Goal: Communication & Community: Answer question/provide support

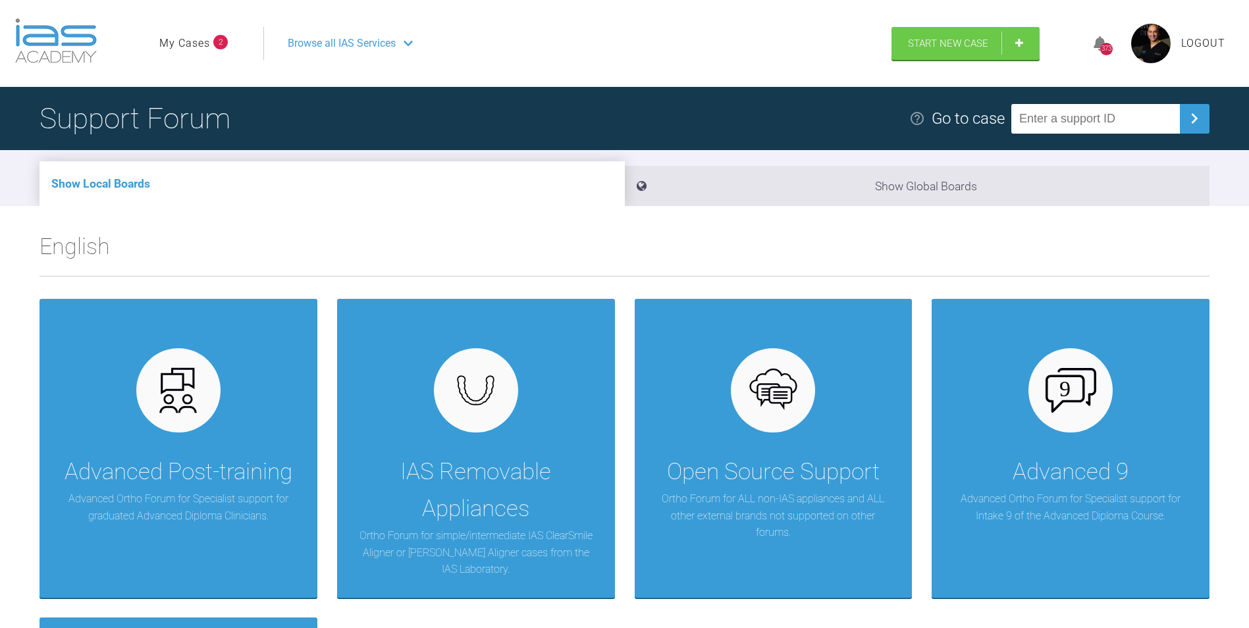
click at [175, 47] on link "My Cases" at bounding box center [184, 43] width 51 height 17
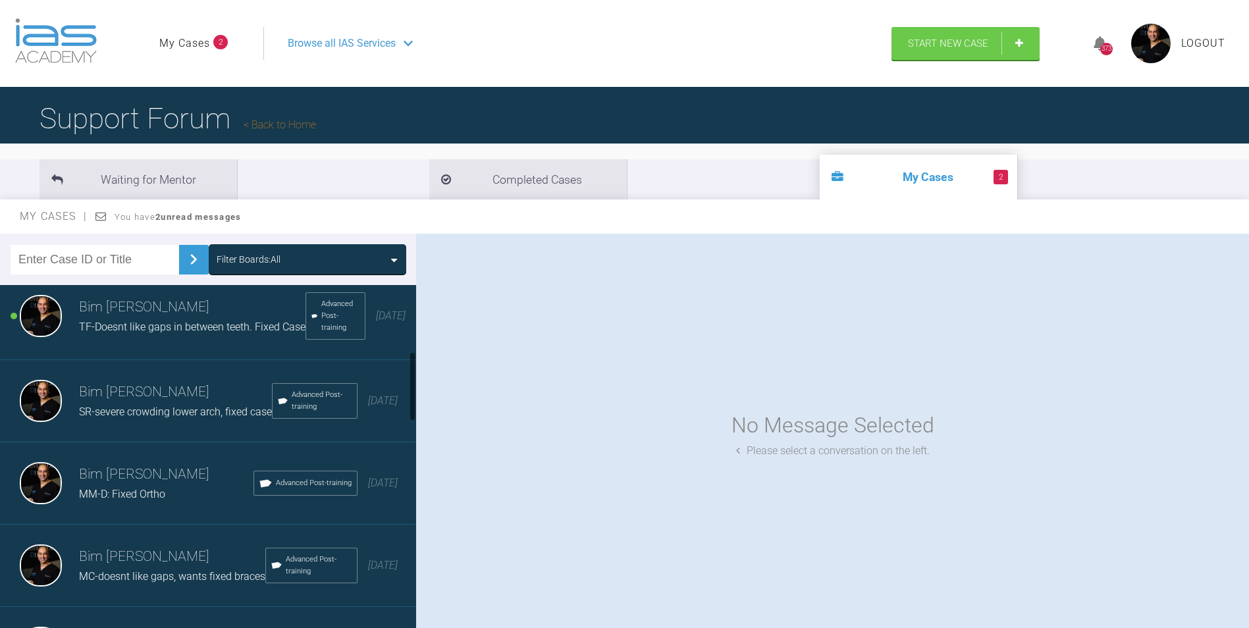
scroll to position [329, 0]
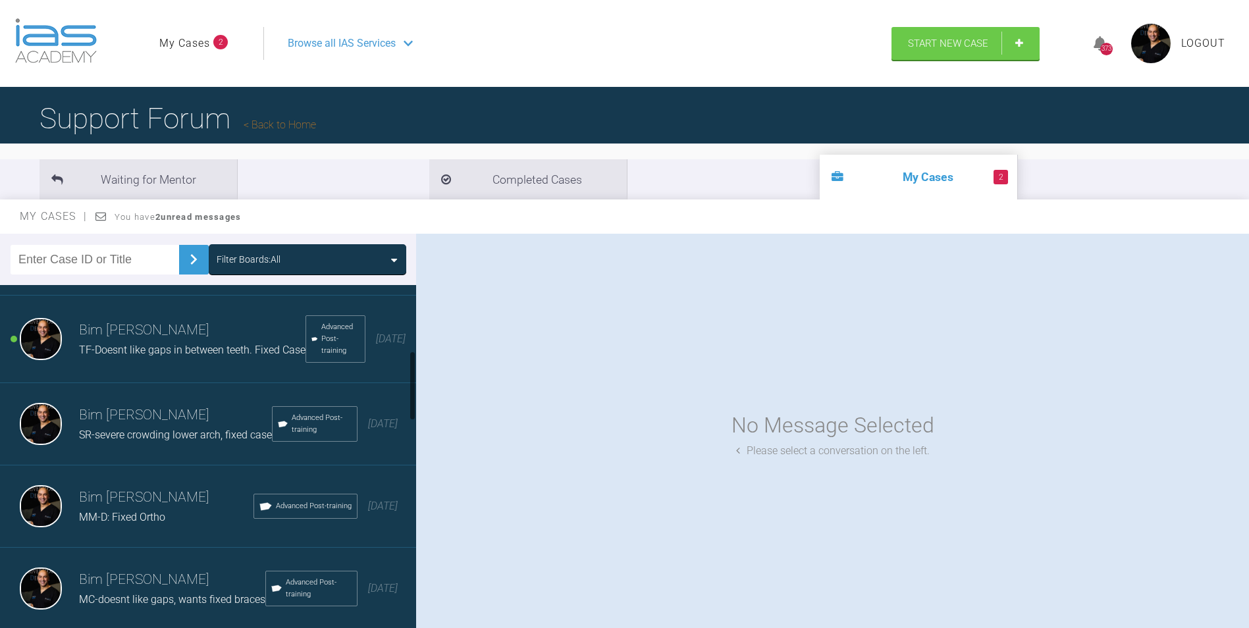
click at [174, 355] on span "TF-Doesnt like gaps in between teeth. Fixed Case" at bounding box center [192, 350] width 226 height 13
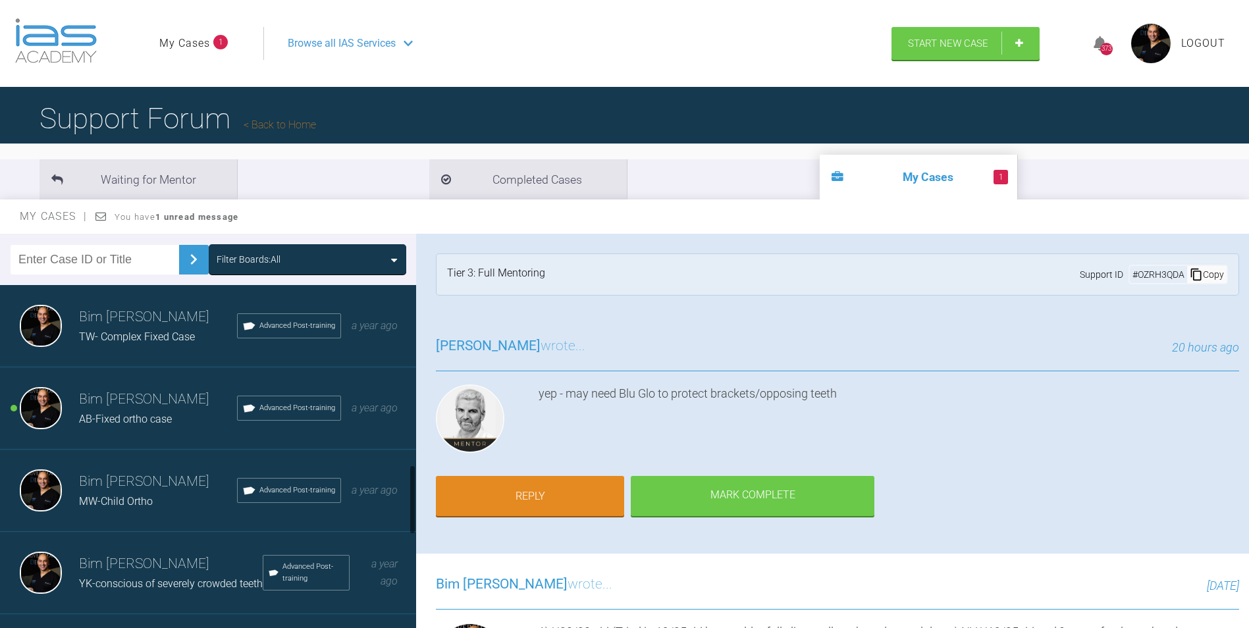
scroll to position [921, 0]
click at [150, 410] on h3 "Bim [PERSON_NAME]" at bounding box center [158, 399] width 158 height 22
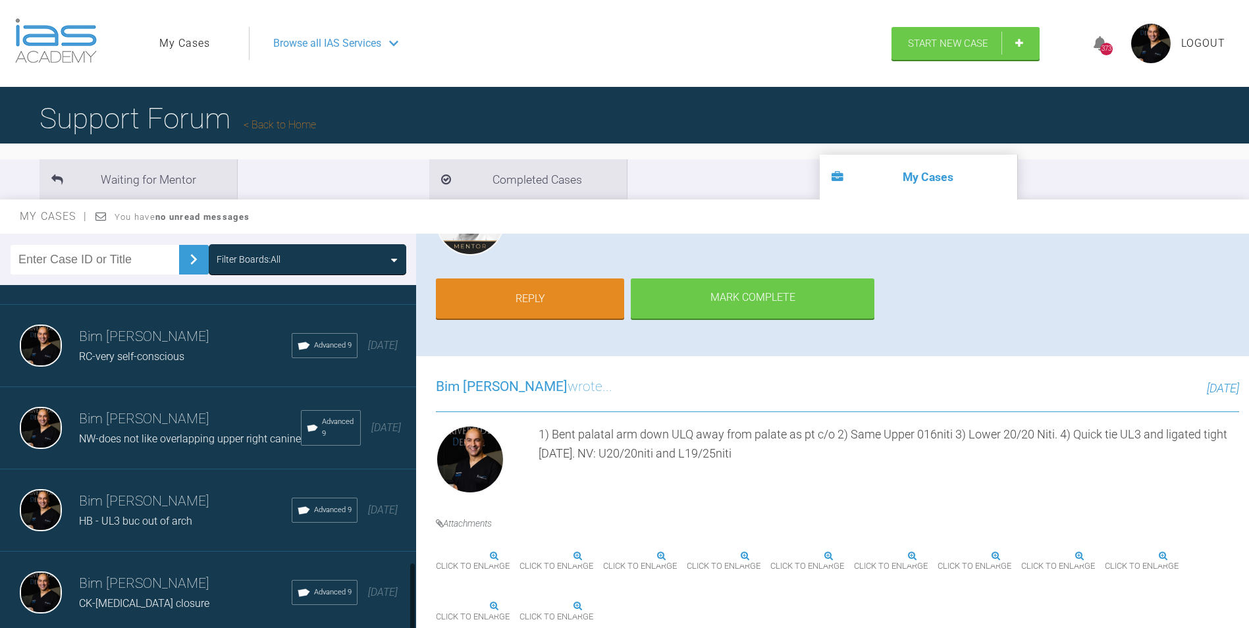
scroll to position [1387, 0]
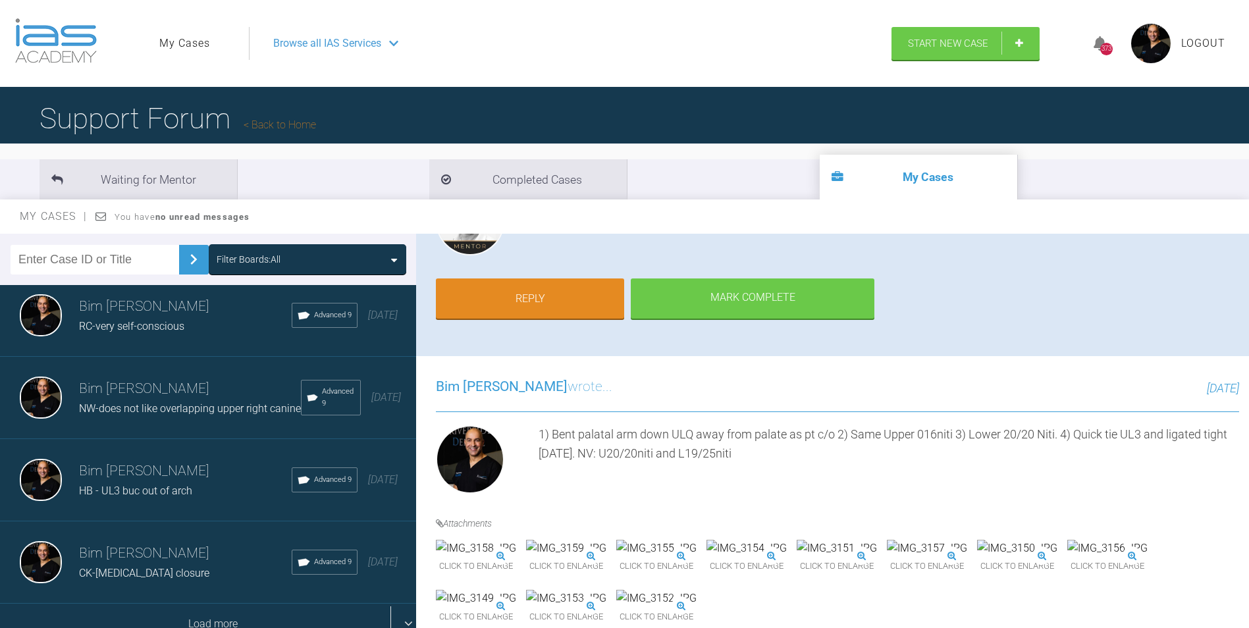
click at [234, 604] on div "Load more" at bounding box center [213, 624] width 426 height 41
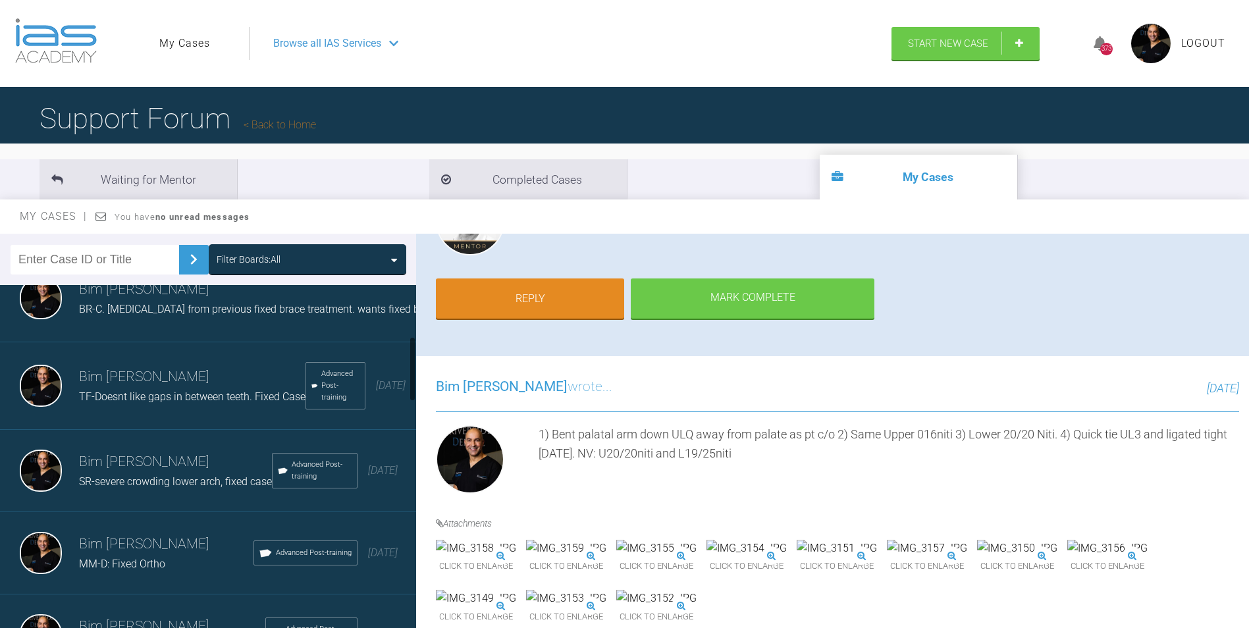
scroll to position [261, 0]
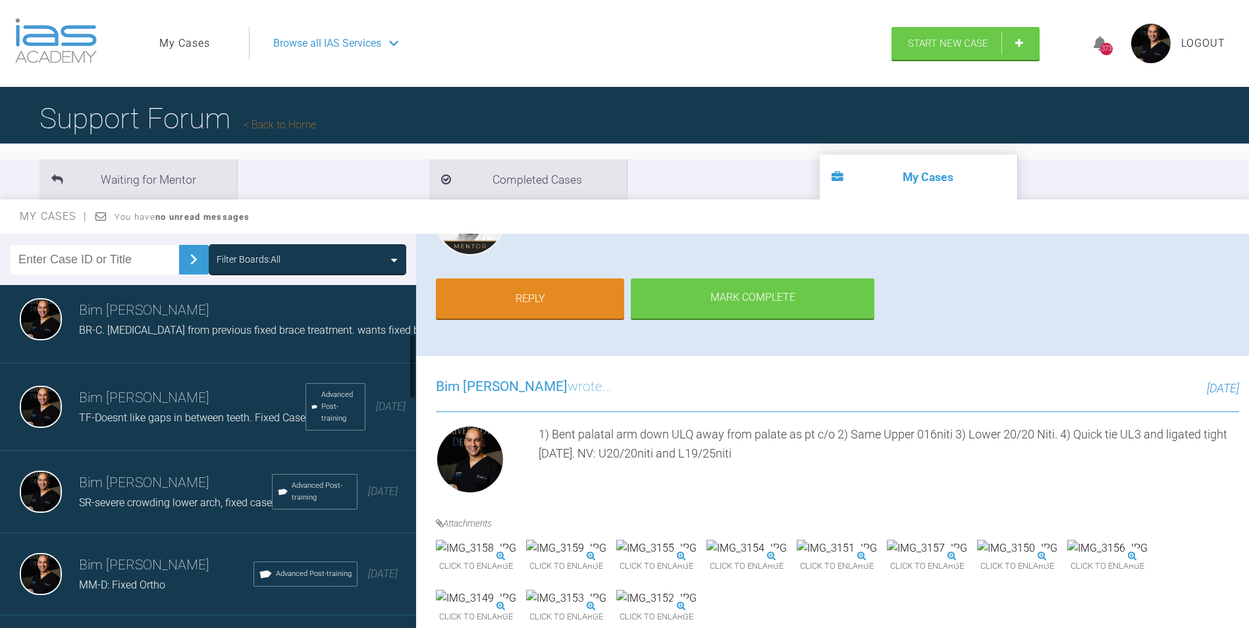
click at [193, 494] on h3 "Bim [PERSON_NAME]" at bounding box center [175, 483] width 193 height 22
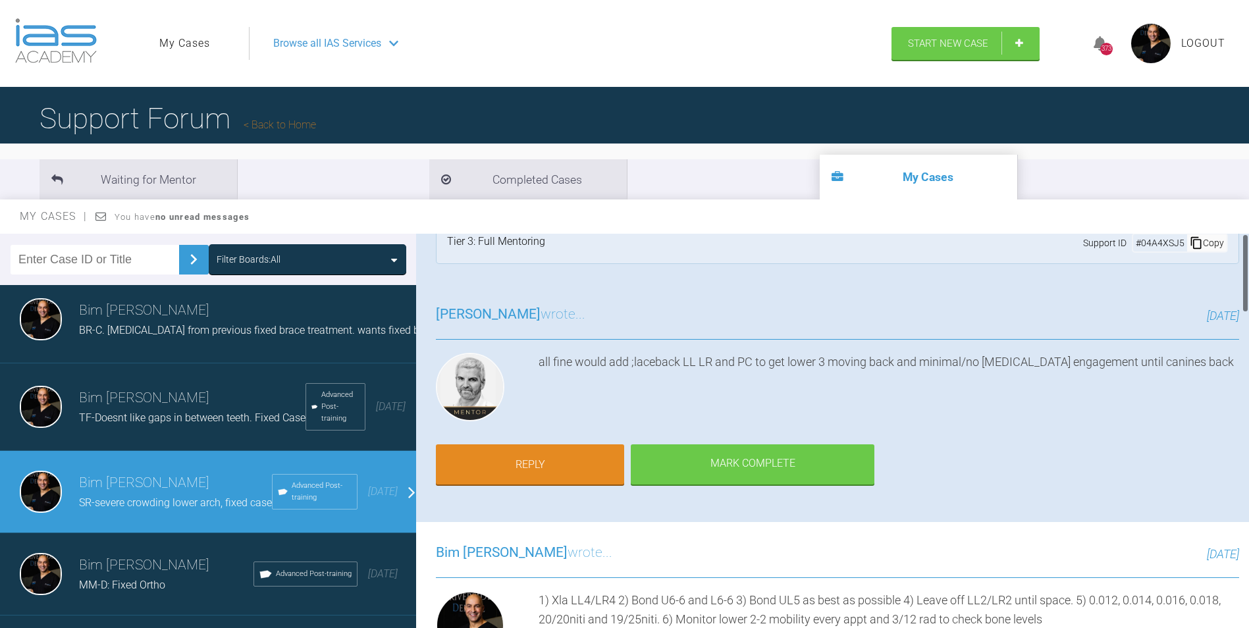
scroll to position [0, 0]
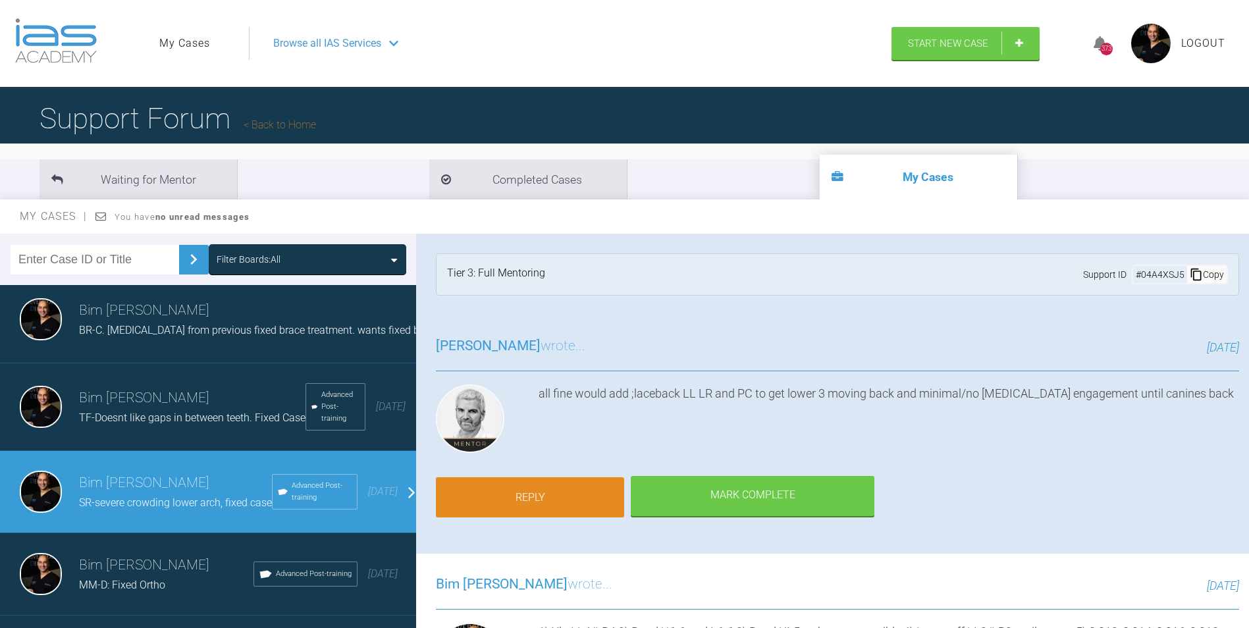
click at [575, 496] on link "Reply" at bounding box center [530, 497] width 188 height 41
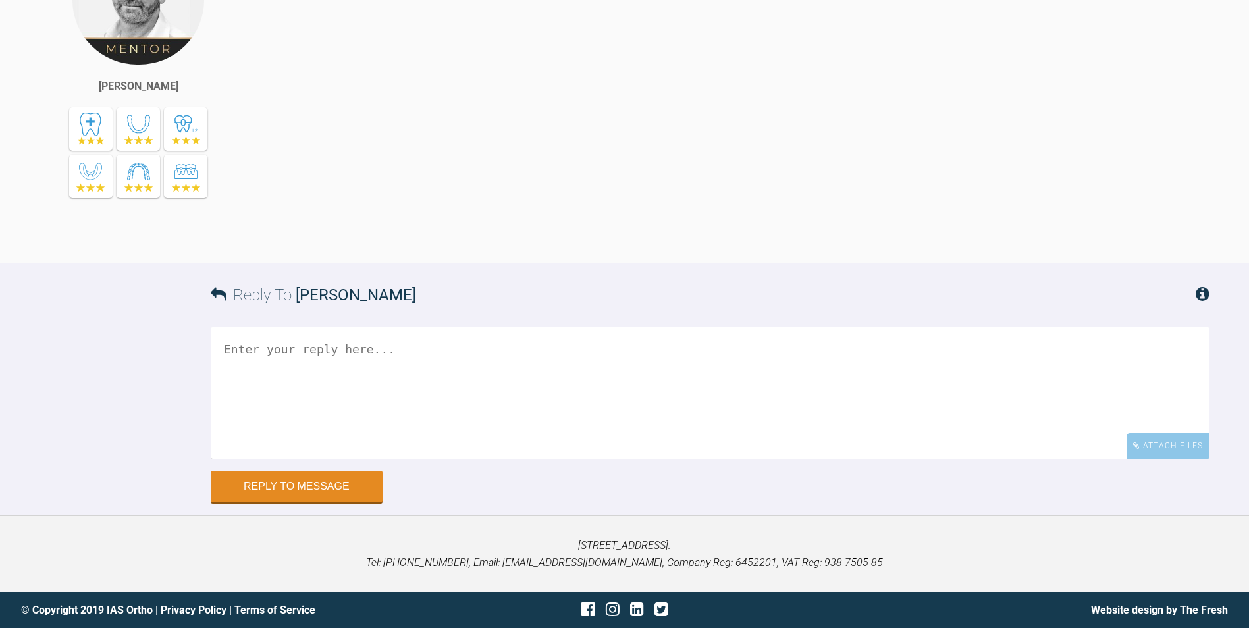
scroll to position [2974, 0]
paste textarea "1) Bonded all 6's with metal MBT tubes. 2) Bonded U5-5 and L5-5 with clarity br…"
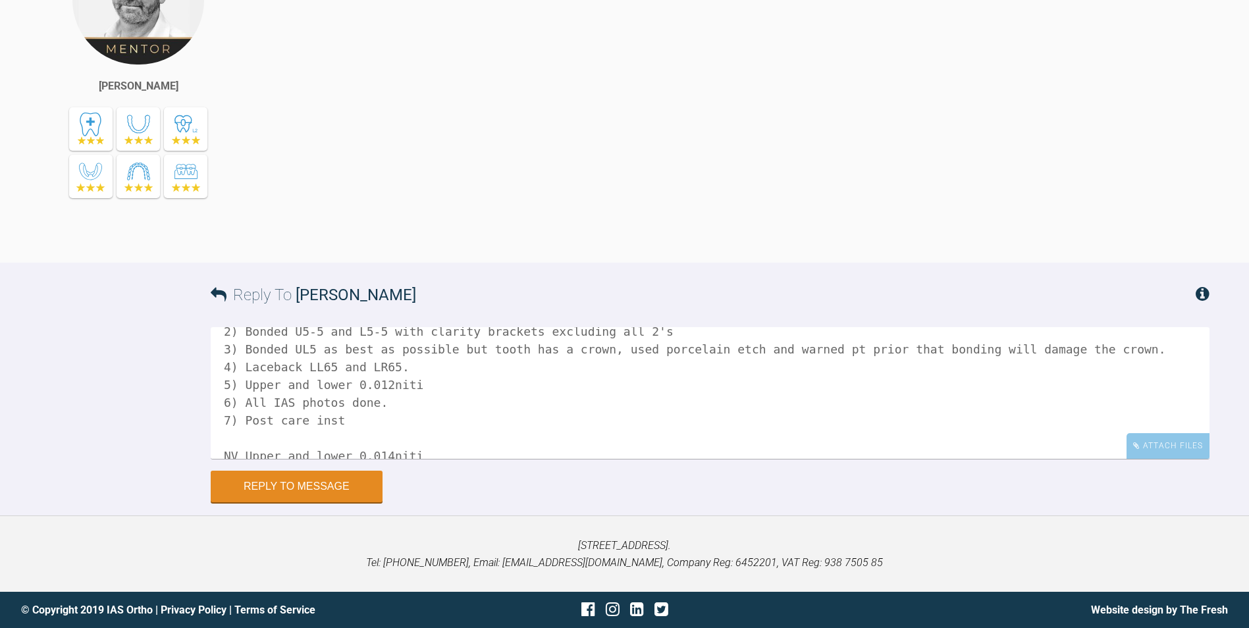
scroll to position [55, 0]
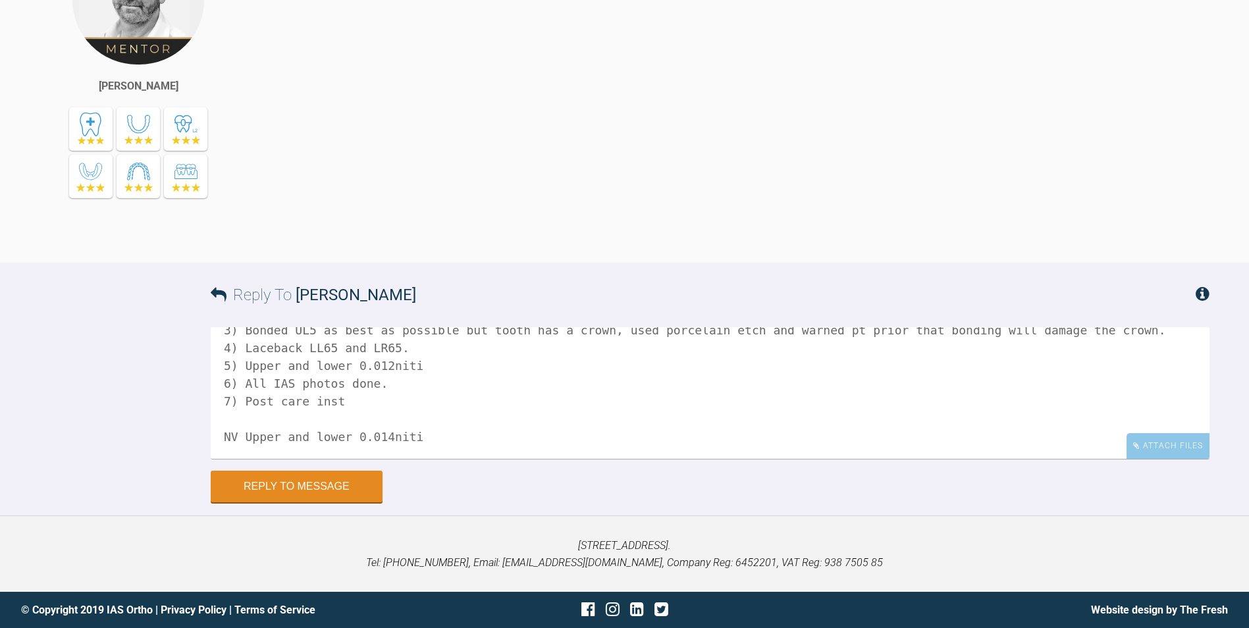
drag, startPoint x: 207, startPoint y: 373, endPoint x: 199, endPoint y: 380, distance: 11.2
click at [199, 380] on div "Reply To Ross Hobson 1) Bonded all 6's with metal MBT tubes. 2) Bonded U5-5 and…" at bounding box center [624, 383] width 1249 height 240
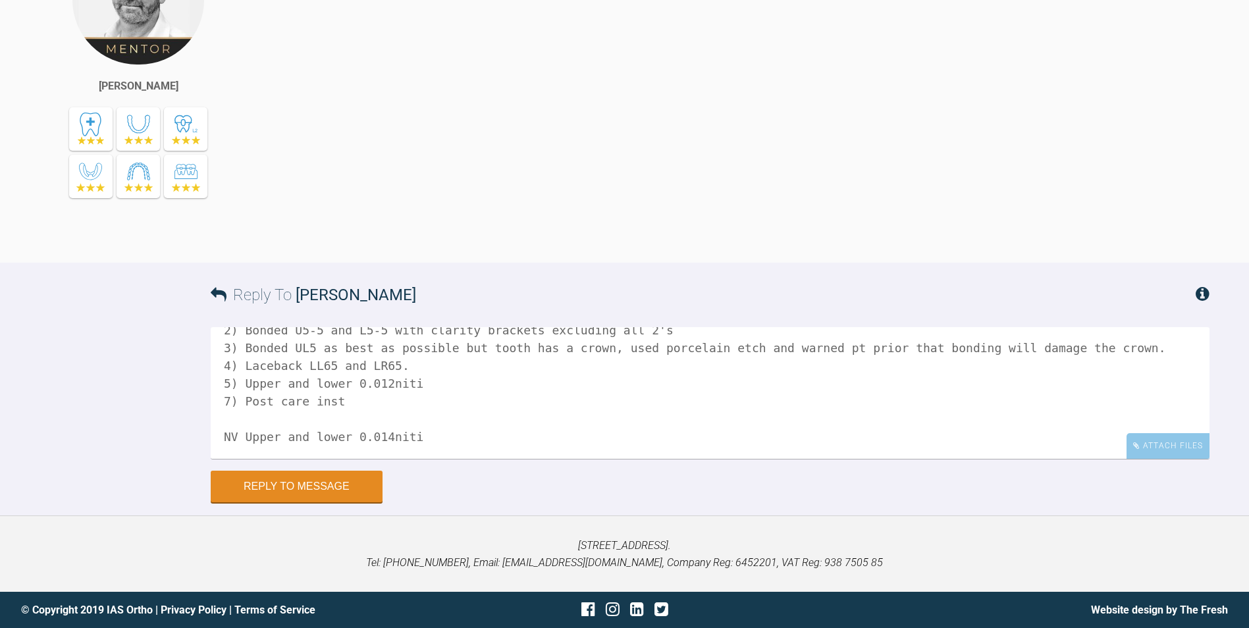
scroll to position [37, 0]
click at [398, 366] on textarea "1) Bonded all 6's with metal MBT tubes. 2) Bonded U5-5 and L5-5 with clarity br…" at bounding box center [710, 393] width 998 height 132
click at [350, 400] on textarea "1) Bonded all 6's with metal MBT tubes. 2) Bonded U5-5 and L5-5 with clarity br…" at bounding box center [710, 393] width 998 height 132
drag, startPoint x: 369, startPoint y: 401, endPoint x: 201, endPoint y: 401, distance: 167.2
click at [201, 401] on div "Reply To Ross Hobson 1) Bonded all 6's with metal MBT tubes. 2) Bonded U5-5 and…" at bounding box center [624, 383] width 1249 height 240
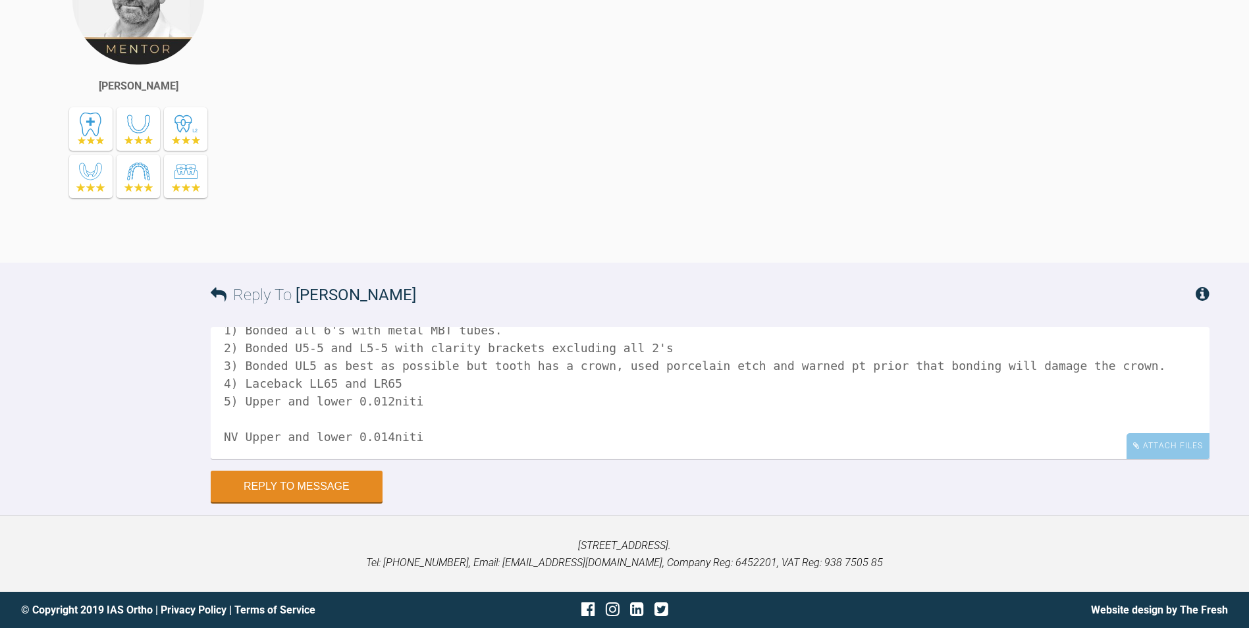
scroll to position [0, 0]
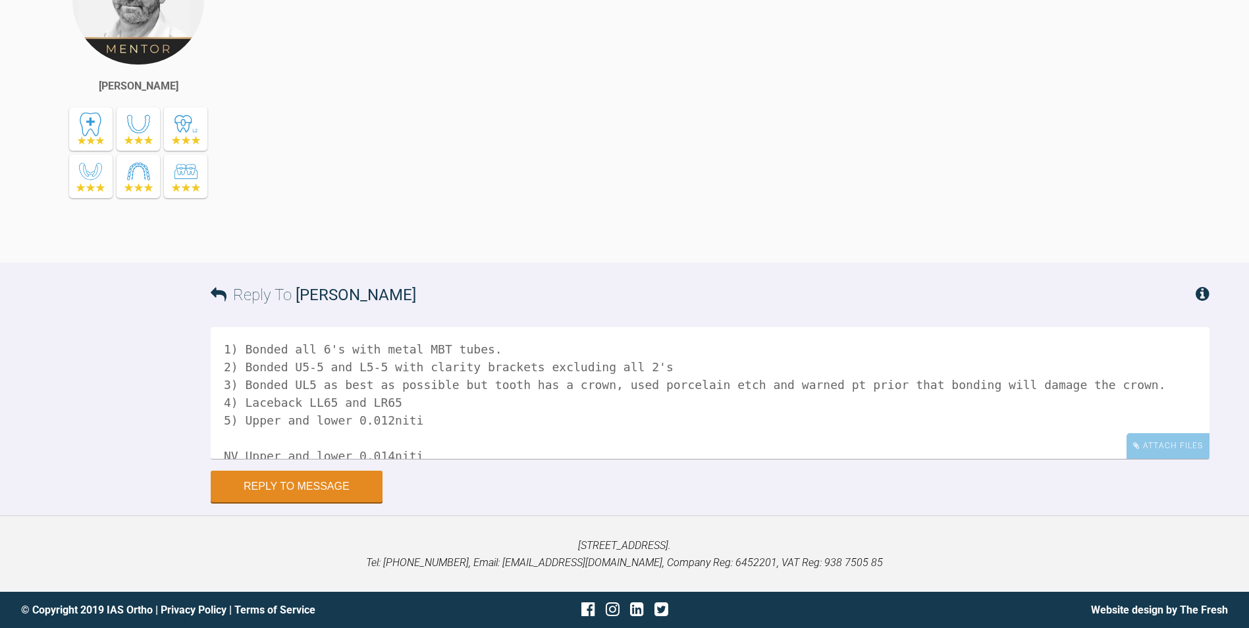
click at [492, 346] on textarea "1) Bonded all 6's with metal MBT tubes. 2) Bonded U5-5 and L5-5 with clarity br…" at bounding box center [710, 393] width 998 height 132
click at [1095, 388] on textarea "1) Bonded all 6's with metal MBT tubes 2) Bonded U5-5 and L5-5 with clarity bra…" at bounding box center [710, 393] width 998 height 132
type textarea "1) Bonded all 6's with metal MBT tubes 2) Bonded U5-5 and L5-5 with clarity bra…"
click at [1175, 452] on div "Attach Files" at bounding box center [1167, 446] width 83 height 26
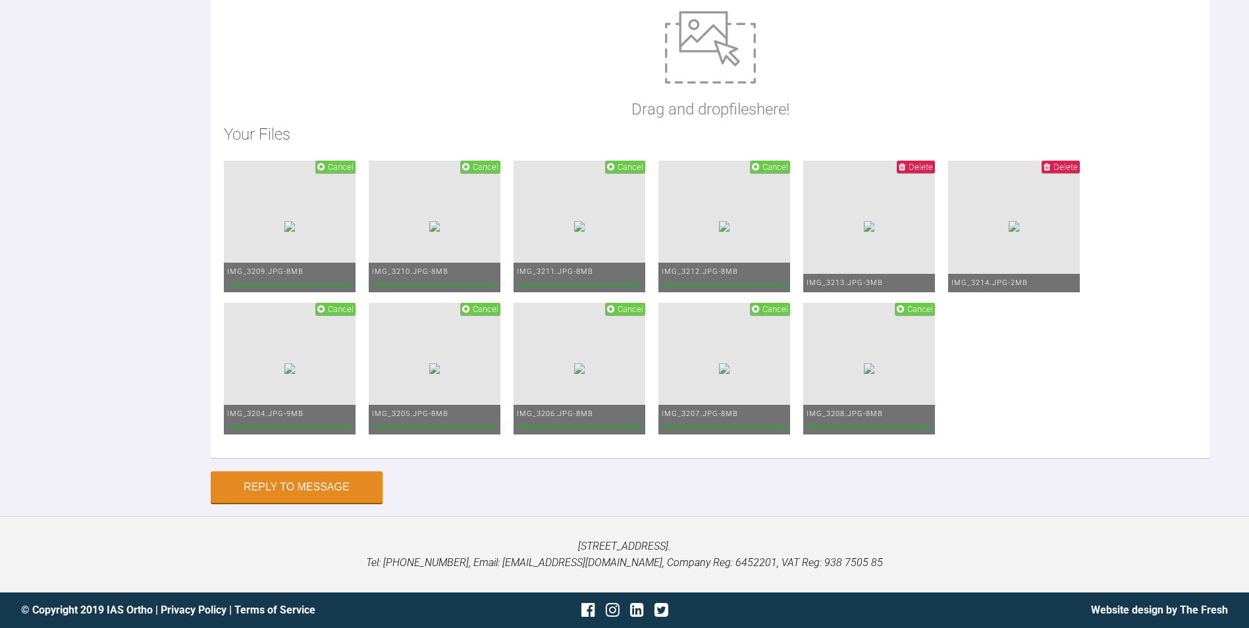
scroll to position [3655, 0]
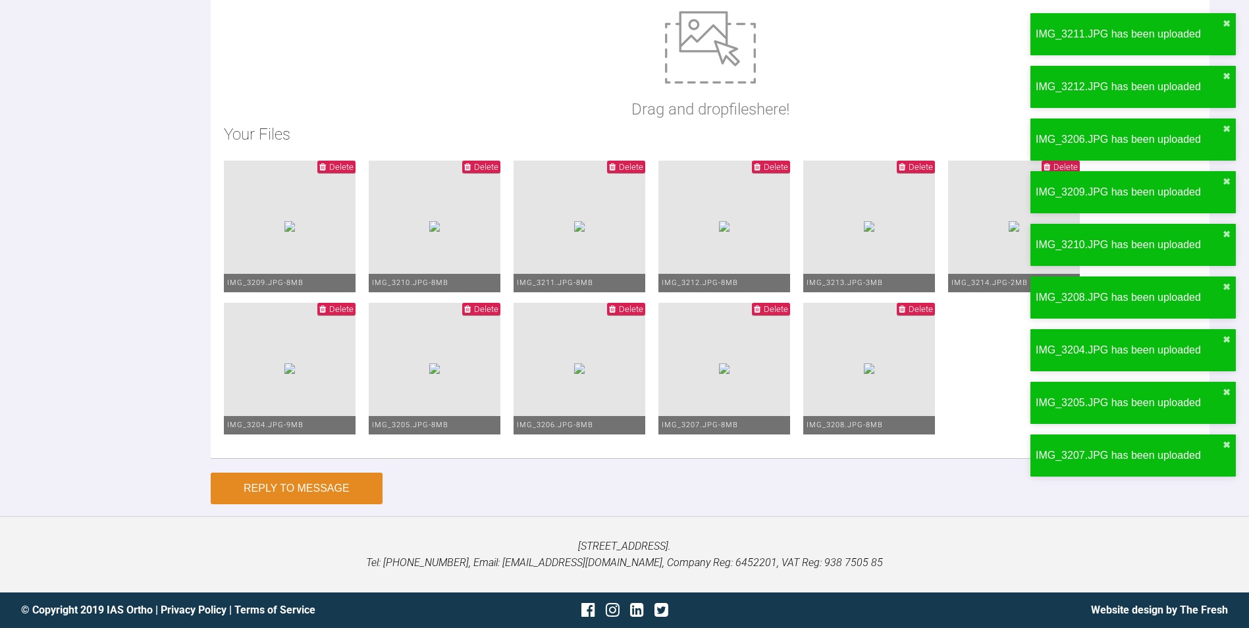
click at [272, 488] on button "Reply to Message" at bounding box center [297, 489] width 172 height 32
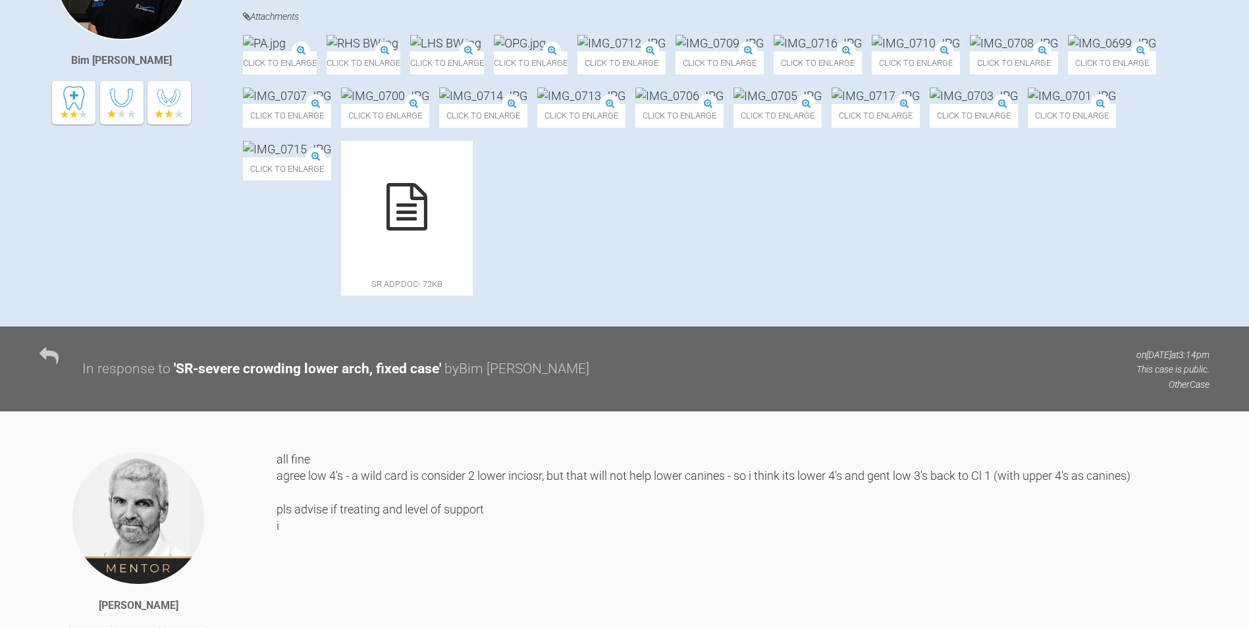
scroll to position [0, 0]
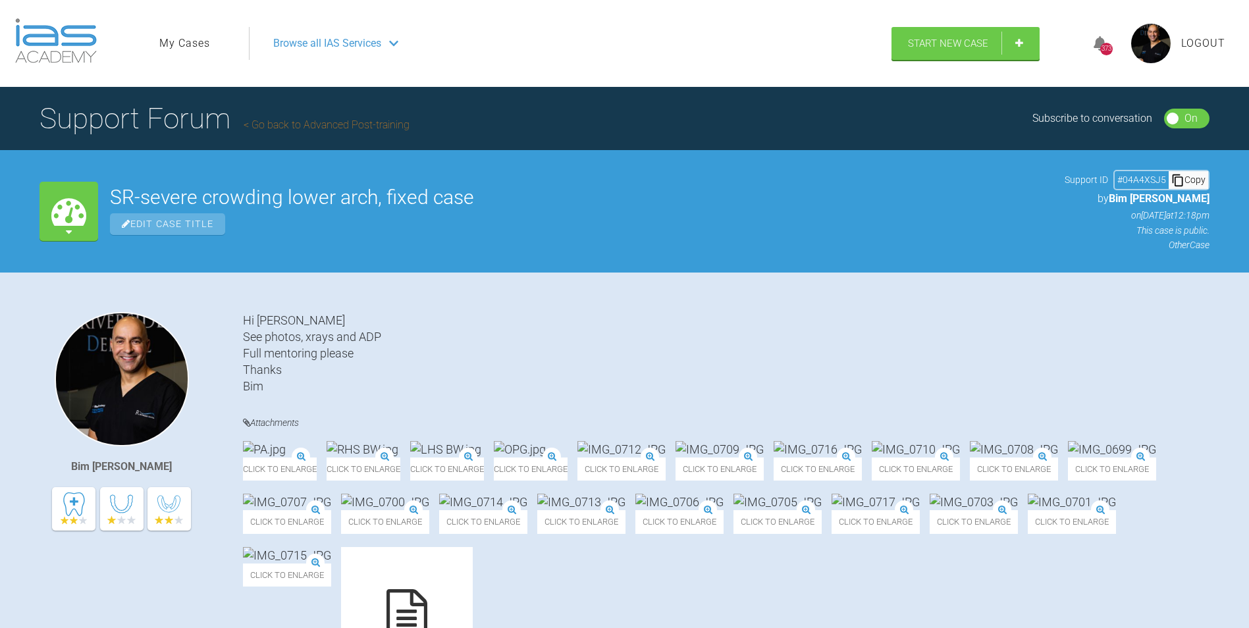
drag, startPoint x: 1206, startPoint y: 38, endPoint x: 1206, endPoint y: 47, distance: 9.2
click at [1206, 38] on span "Logout" at bounding box center [1203, 43] width 44 height 17
